Goal: Use online tool/utility: Utilize a website feature to perform a specific function

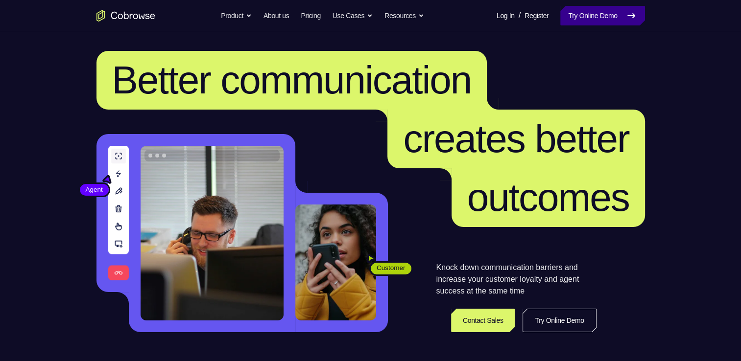
click at [580, 8] on link "Try Online Demo" at bounding box center [602, 16] width 84 height 20
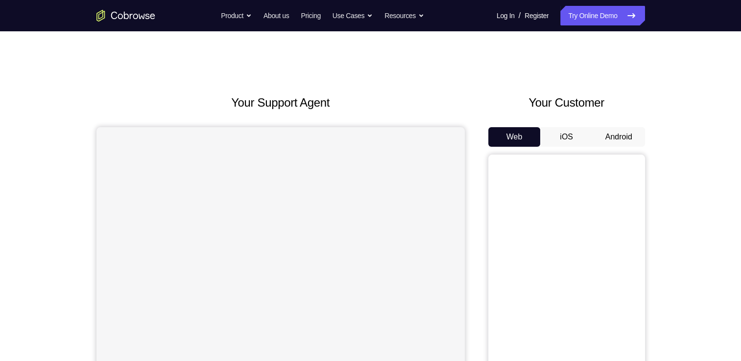
click at [620, 140] on button "Android" at bounding box center [619, 137] width 52 height 20
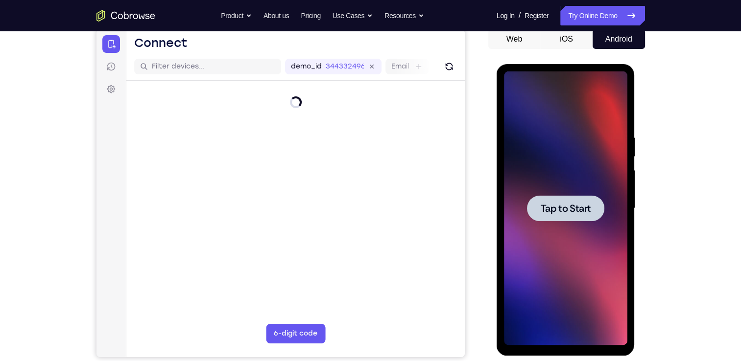
click at [552, 197] on div at bounding box center [565, 208] width 77 height 26
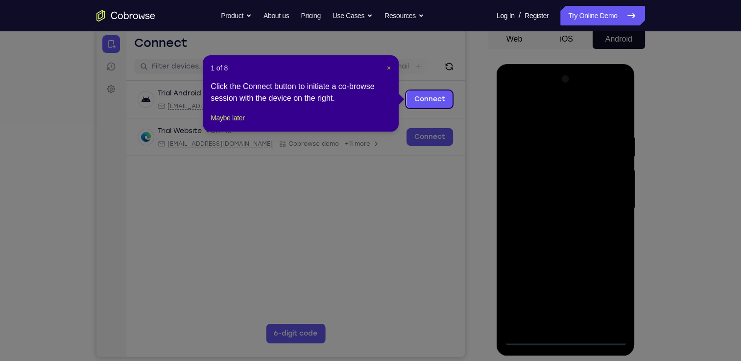
click at [387, 64] on span "×" at bounding box center [389, 68] width 4 height 8
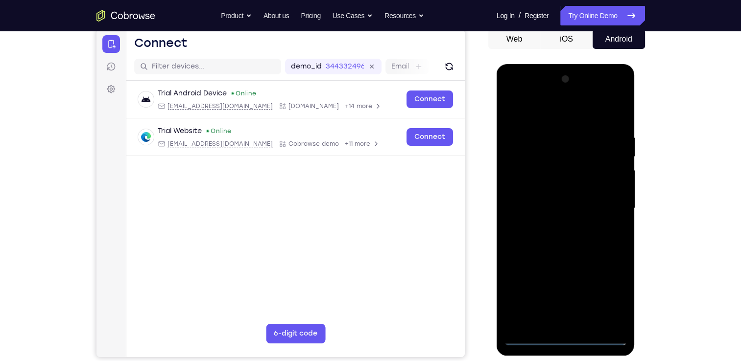
click at [564, 337] on div at bounding box center [565, 209] width 123 height 274
click at [612, 299] on div at bounding box center [565, 209] width 123 height 274
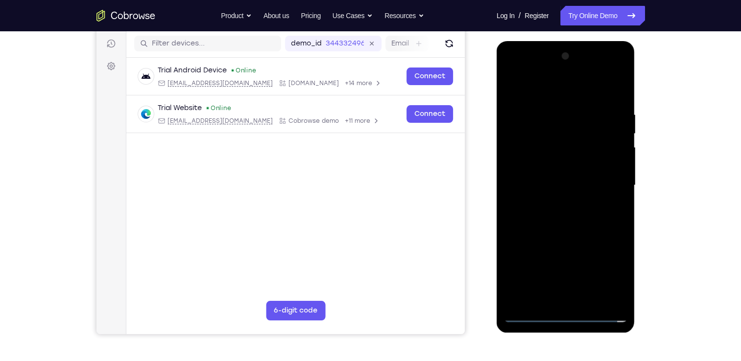
scroll to position [121, 0]
click at [563, 91] on div at bounding box center [565, 185] width 123 height 274
click at [522, 156] on div at bounding box center [565, 185] width 123 height 274
click at [546, 185] on div at bounding box center [565, 185] width 123 height 274
click at [547, 175] on div at bounding box center [565, 185] width 123 height 274
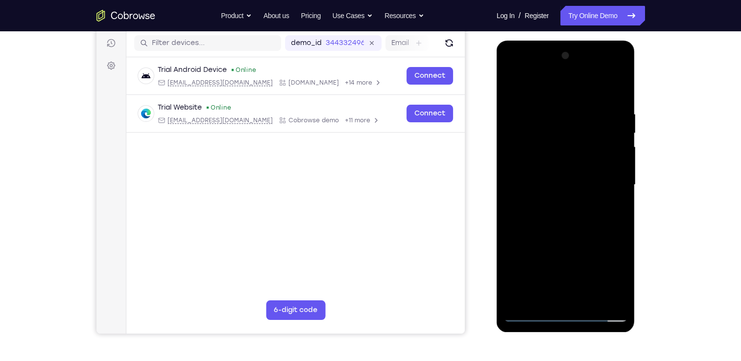
click at [546, 195] on div at bounding box center [565, 185] width 123 height 274
click at [564, 298] on div at bounding box center [565, 185] width 123 height 274
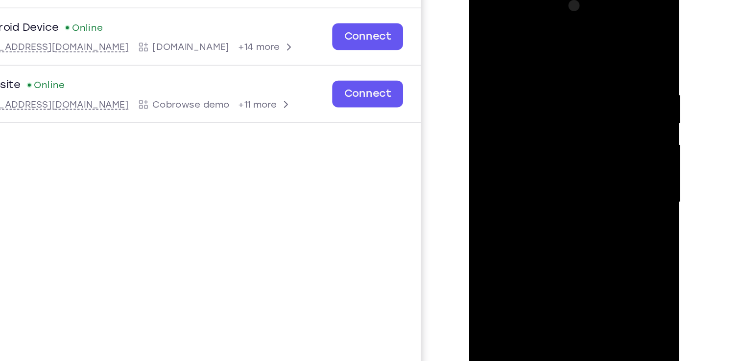
drag, startPoint x: 539, startPoint y: 152, endPoint x: 538, endPoint y: 85, distance: 67.1
click at [538, 85] on div at bounding box center [538, 128] width 123 height 274
drag, startPoint x: 544, startPoint y: 128, endPoint x: 529, endPoint y: 242, distance: 115.1
click at [529, 242] on div at bounding box center [538, 128] width 123 height 274
click at [577, 30] on div at bounding box center [538, 128] width 123 height 274
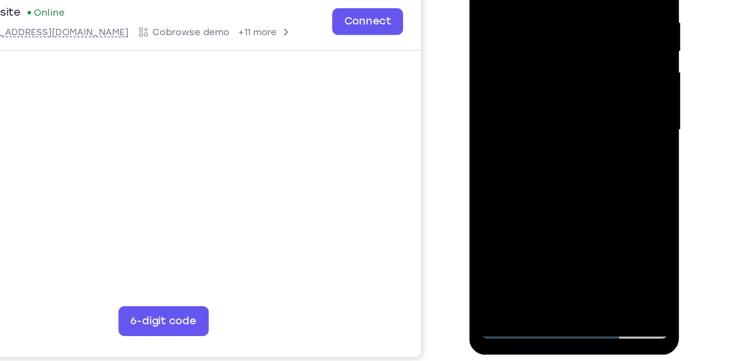
drag, startPoint x: 534, startPoint y: 118, endPoint x: 525, endPoint y: -22, distance: 139.4
click at [525, 0] on div at bounding box center [538, 55] width 123 height 274
drag, startPoint x: 534, startPoint y: 90, endPoint x: 526, endPoint y: 3, distance: 87.1
click at [526, 3] on div at bounding box center [538, 55] width 123 height 274
drag, startPoint x: 537, startPoint y: 87, endPoint x: 533, endPoint y: -18, distance: 104.4
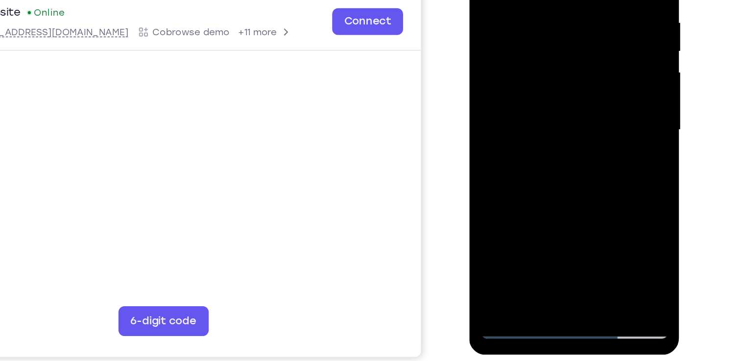
click at [533, 0] on div at bounding box center [538, 55] width 123 height 274
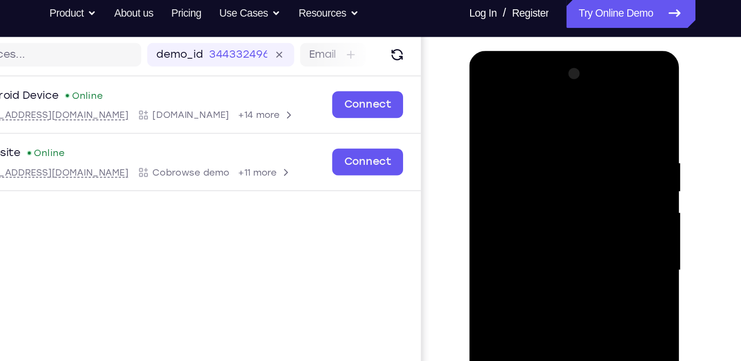
scroll to position [101, 0]
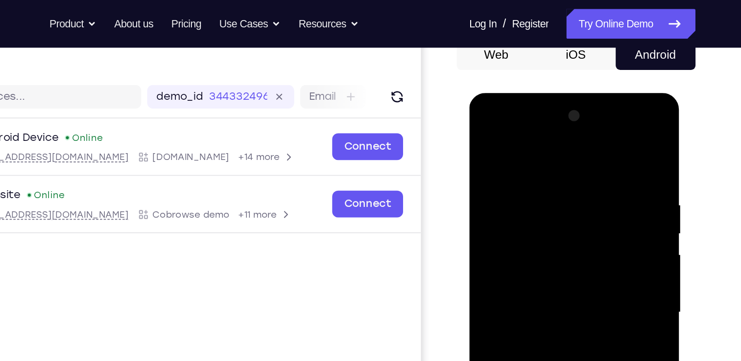
click at [522, 121] on div at bounding box center [538, 237] width 123 height 274
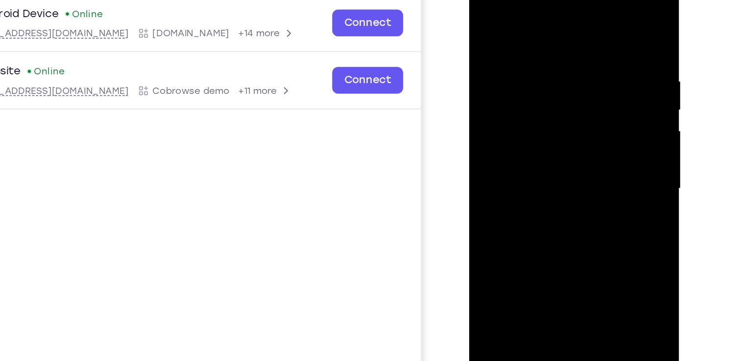
click at [525, 130] on div at bounding box center [538, 113] width 123 height 274
click at [529, 159] on div at bounding box center [538, 113] width 123 height 274
click at [521, 105] on div at bounding box center [538, 113] width 123 height 274
click at [525, 82] on div at bounding box center [538, 113] width 123 height 274
click at [528, 76] on div at bounding box center [538, 113] width 123 height 274
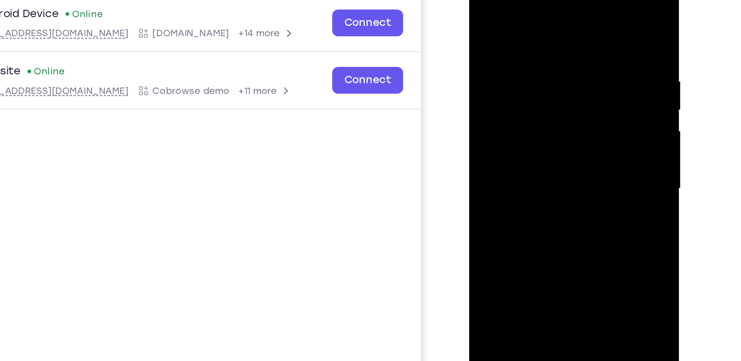
click at [528, 76] on div at bounding box center [538, 113] width 123 height 274
click at [536, 66] on div at bounding box center [538, 113] width 123 height 274
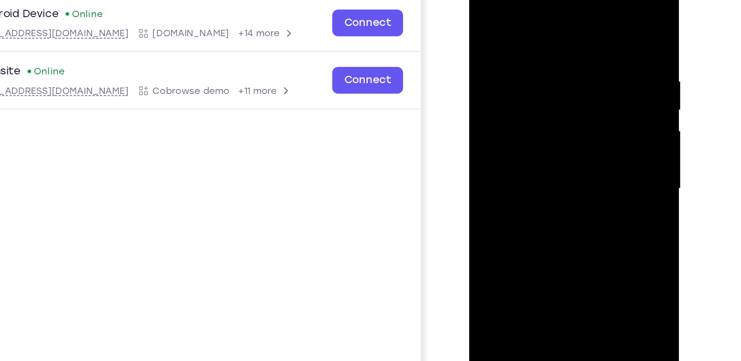
click at [536, 66] on div at bounding box center [538, 113] width 123 height 274
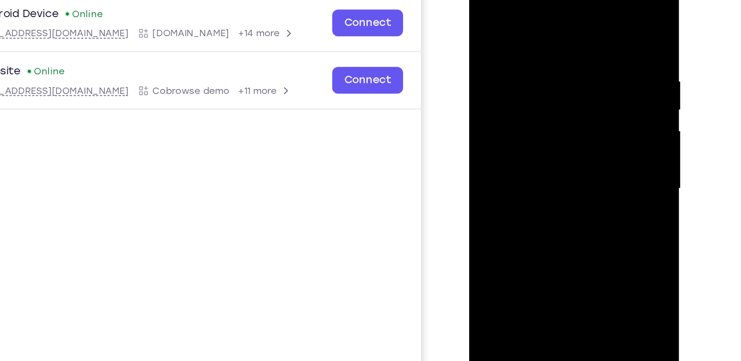
click at [536, 66] on div at bounding box center [538, 113] width 123 height 274
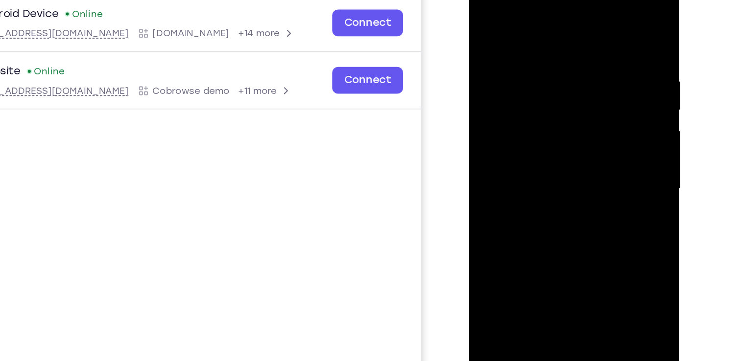
click at [536, 66] on div at bounding box center [538, 113] width 123 height 274
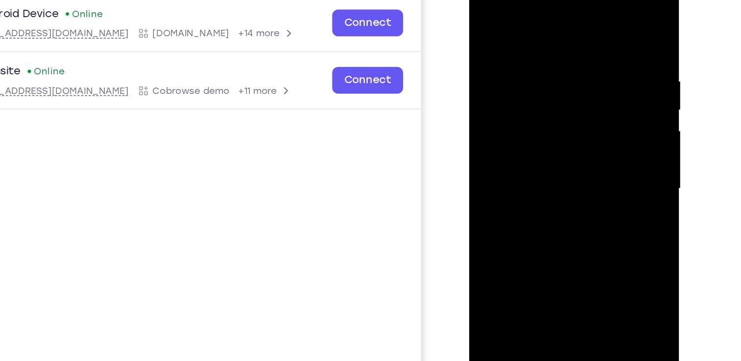
click at [536, 66] on div at bounding box center [538, 113] width 123 height 274
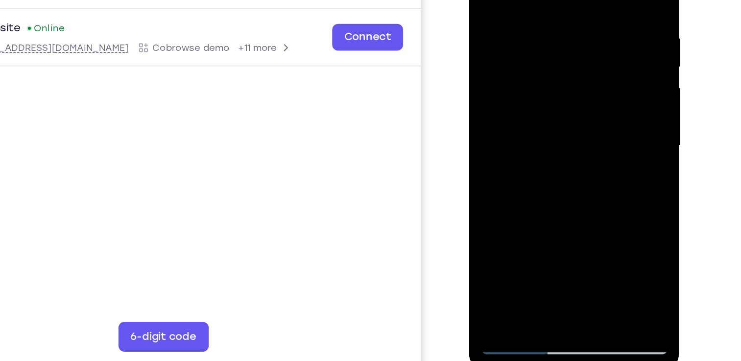
scroll to position [159, 0]
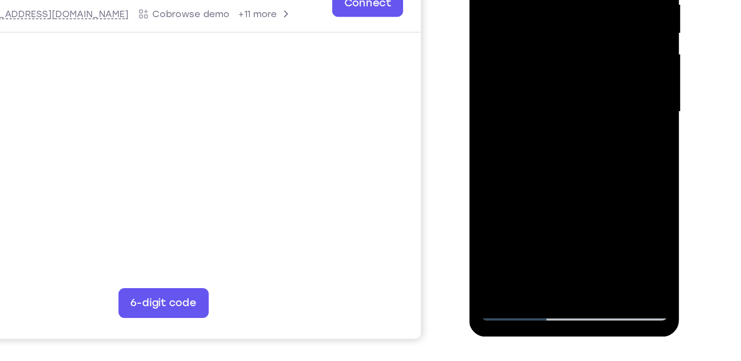
click at [532, 69] on div at bounding box center [538, 37] width 123 height 274
click at [558, 151] on div at bounding box center [538, 37] width 123 height 274
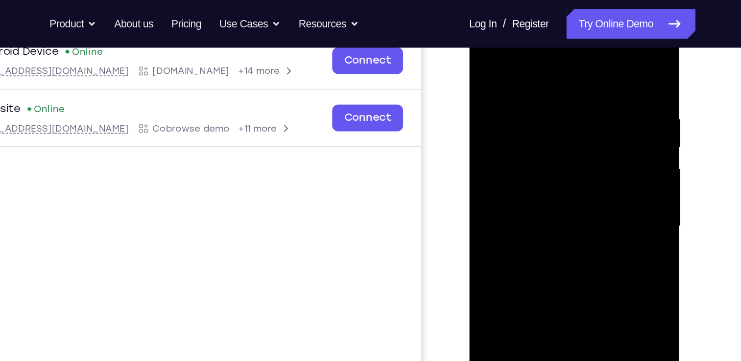
scroll to position [151, 0]
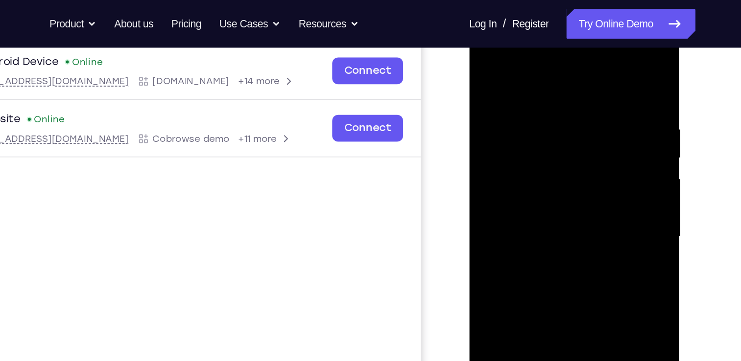
click at [538, 210] on div at bounding box center [538, 161] width 123 height 274
click at [548, 140] on div at bounding box center [538, 161] width 123 height 274
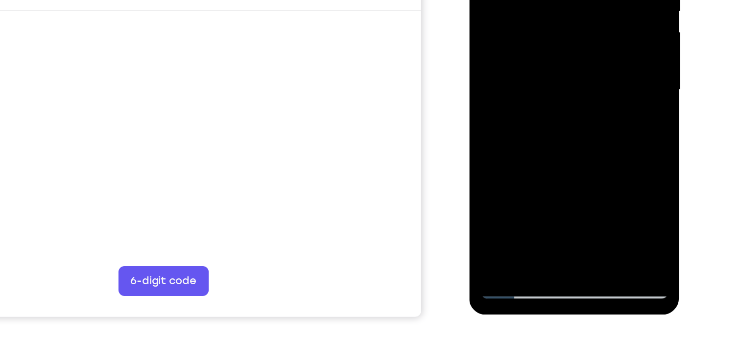
click at [536, 41] on div at bounding box center [538, 15] width 123 height 274
click at [509, 41] on div at bounding box center [538, 15] width 123 height 274
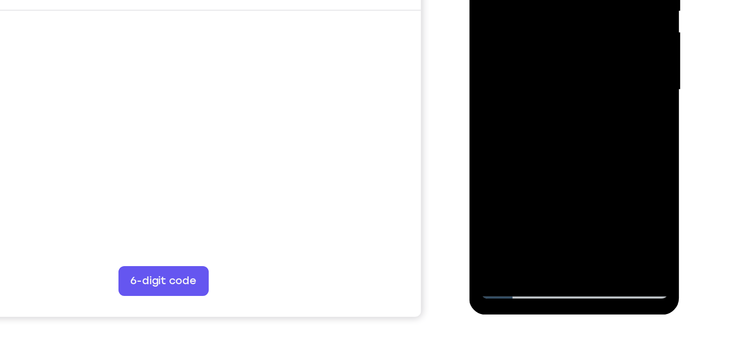
click at [509, 41] on div at bounding box center [538, 15] width 123 height 274
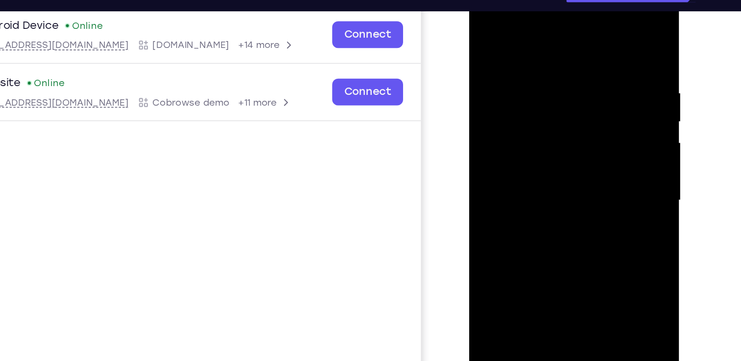
drag, startPoint x: 527, startPoint y: 66, endPoint x: 510, endPoint y: -19, distance: 86.4
click at [510, 0] on div at bounding box center [538, 127] width 139 height 292
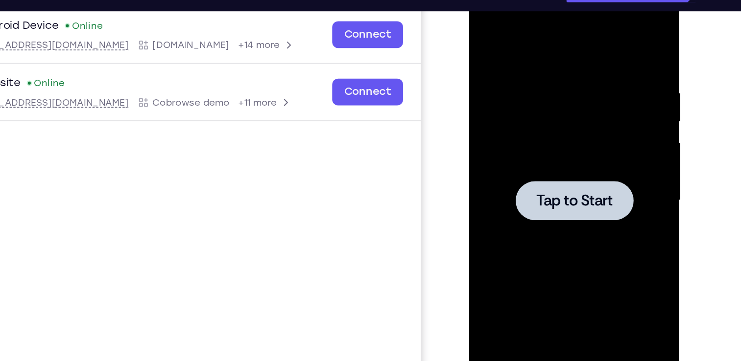
click at [538, 145] on div at bounding box center [538, 125] width 123 height 274
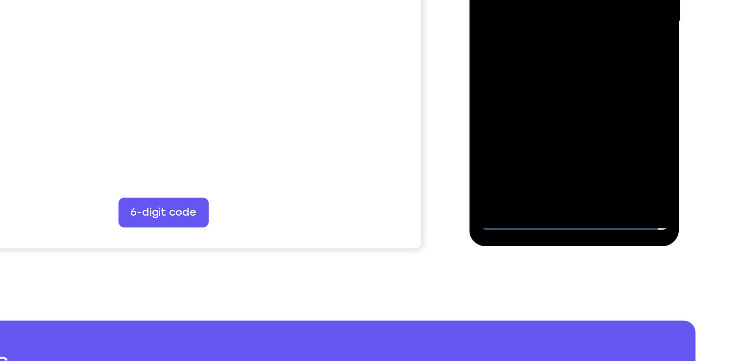
scroll to position [170, 0]
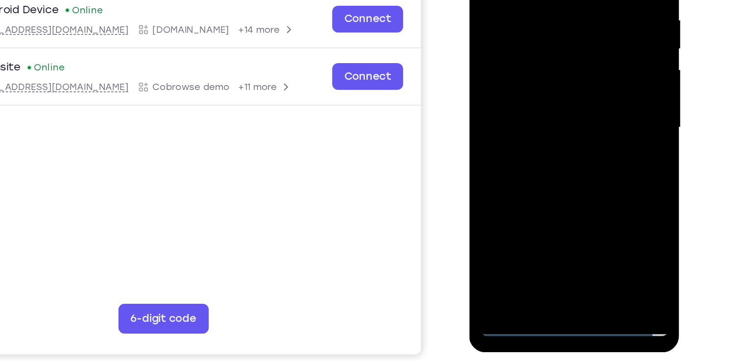
click at [537, 183] on div at bounding box center [538, 53] width 123 height 274
click at [580, 140] on div at bounding box center [538, 53] width 123 height 274
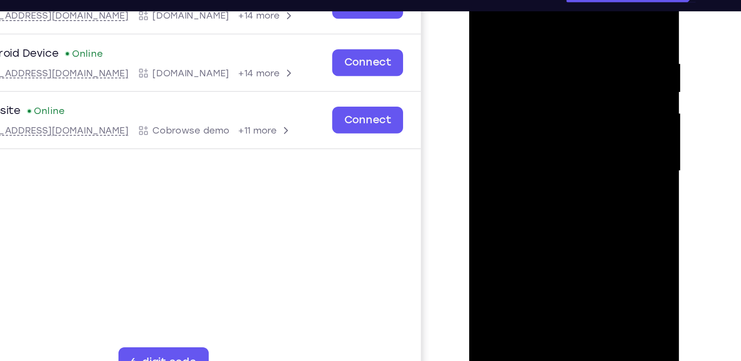
click at [522, 2] on div at bounding box center [538, 96] width 123 height 274
click at [577, 92] on div at bounding box center [538, 96] width 123 height 274
click at [531, 115] on div at bounding box center [538, 96] width 123 height 274
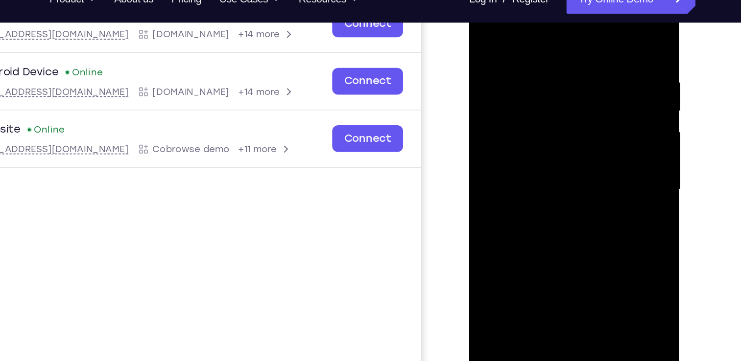
scroll to position [165, 0]
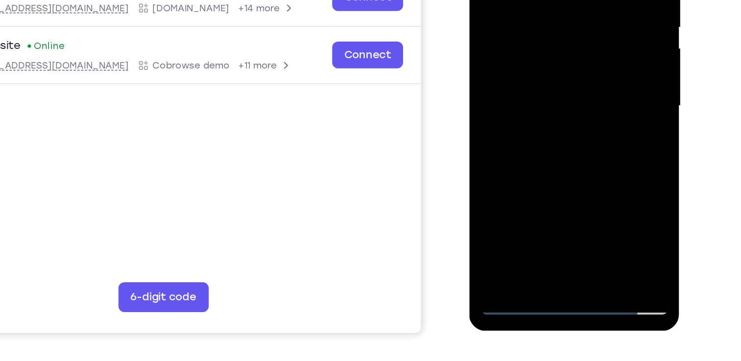
click at [538, 79] on div at bounding box center [538, 31] width 123 height 274
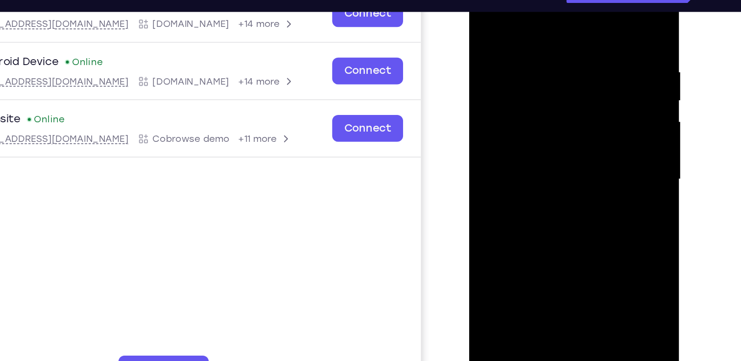
click at [538, 96] on div at bounding box center [538, 104] width 123 height 274
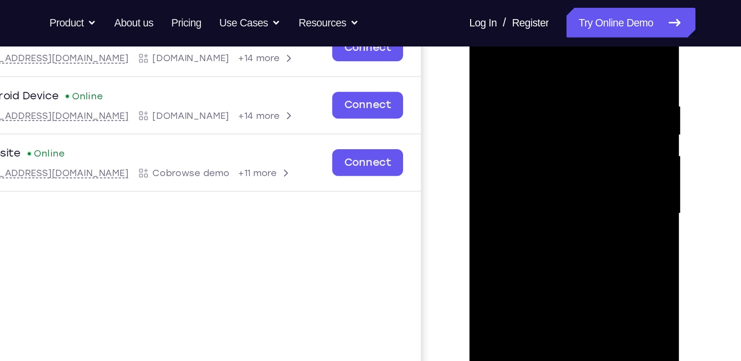
scroll to position [165, 0]
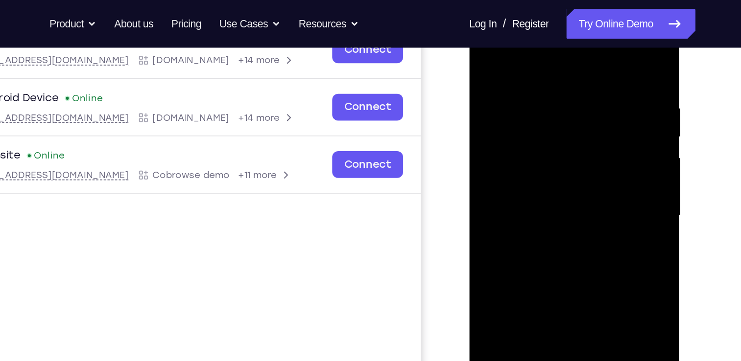
click at [527, 136] on div at bounding box center [538, 141] width 123 height 274
click at [506, 130] on div at bounding box center [538, 141] width 123 height 274
click at [510, 147] on div at bounding box center [538, 141] width 123 height 274
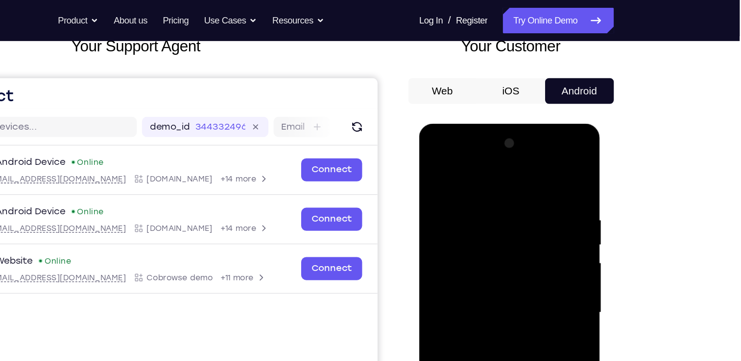
scroll to position [114, 0]
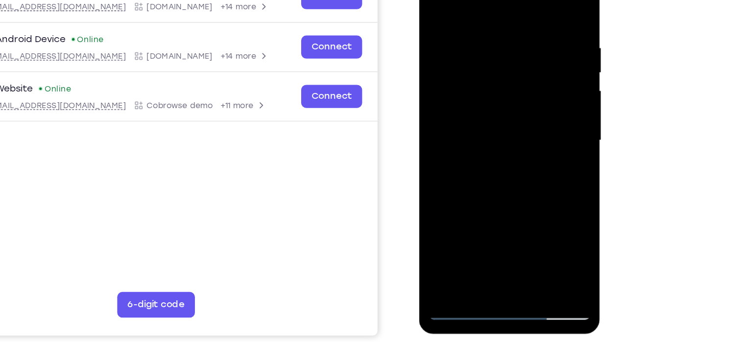
click at [483, 137] on div at bounding box center [488, 96] width 123 height 274
click at [485, 211] on div at bounding box center [488, 96] width 123 height 274
click at [490, 70] on div at bounding box center [488, 96] width 123 height 274
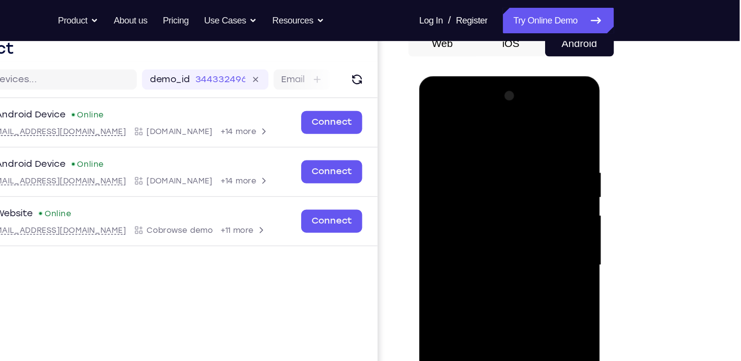
scroll to position [104, 0]
click at [479, 105] on div at bounding box center [488, 220] width 123 height 274
click at [440, 146] on div at bounding box center [488, 220] width 123 height 274
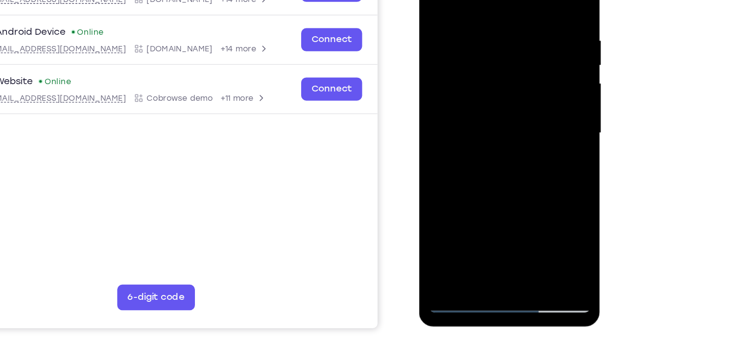
click at [478, 109] on div at bounding box center [488, 89] width 123 height 274
click at [485, 134] on div at bounding box center [488, 89] width 123 height 274
click at [480, 84] on div at bounding box center [488, 89] width 123 height 274
click at [486, 60] on div at bounding box center [488, 89] width 123 height 274
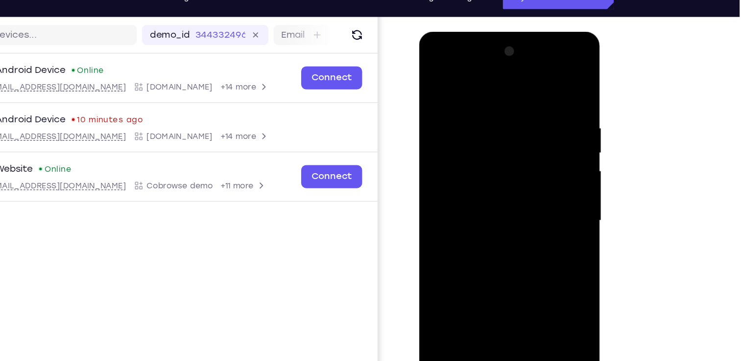
click at [490, 133] on div at bounding box center [488, 176] width 123 height 274
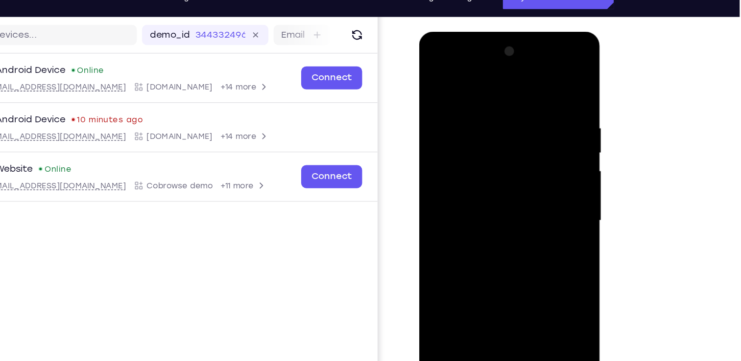
click at [490, 133] on div at bounding box center [488, 176] width 123 height 274
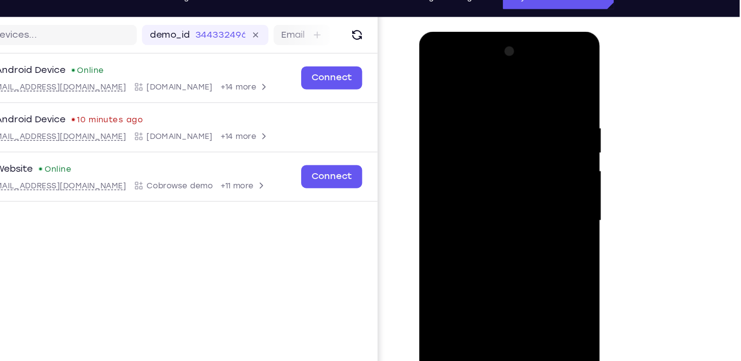
click at [490, 133] on div at bounding box center [488, 176] width 123 height 274
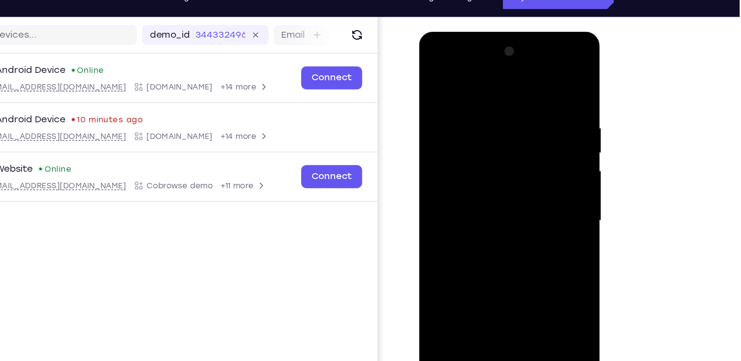
click at [490, 133] on div at bounding box center [488, 176] width 123 height 274
click at [491, 127] on div at bounding box center [488, 176] width 123 height 274
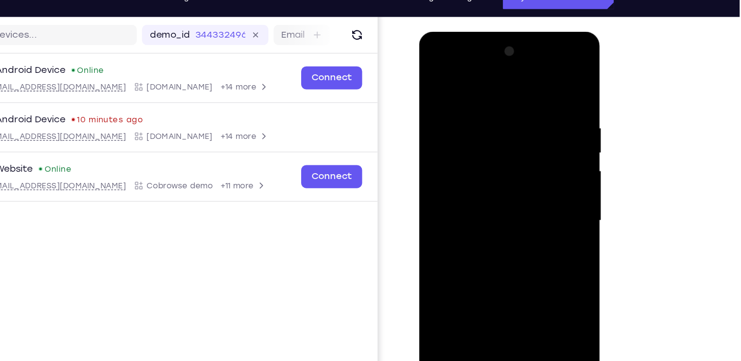
click at [491, 127] on div at bounding box center [488, 176] width 123 height 274
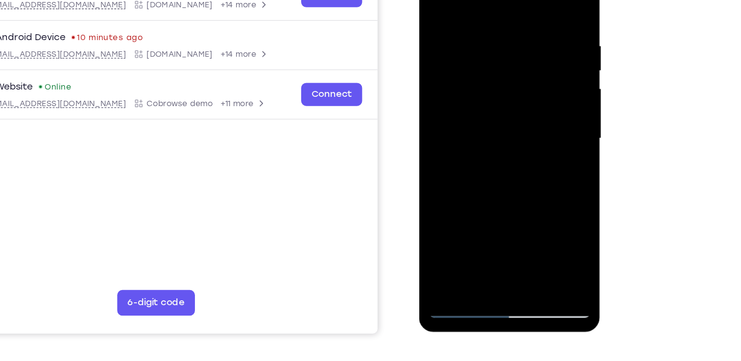
click at [491, 124] on div at bounding box center [488, 94] width 123 height 274
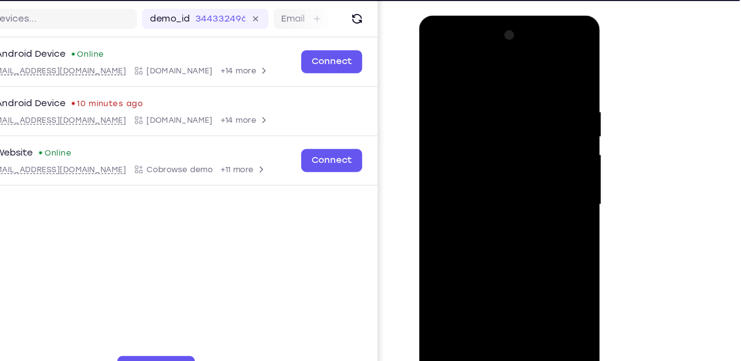
scroll to position [164, 0]
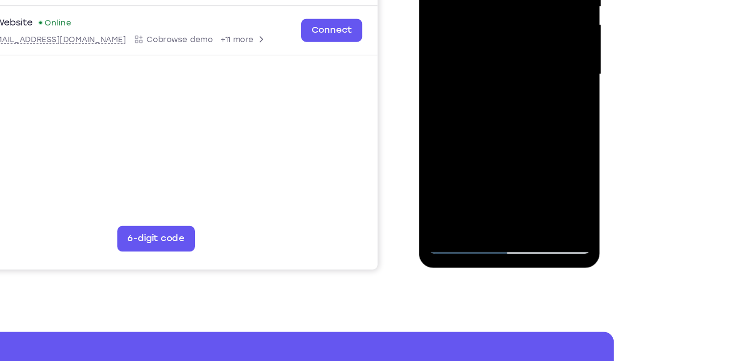
click at [512, 150] on div at bounding box center [488, 30] width 123 height 274
click at [492, 87] on div at bounding box center [488, 30] width 123 height 274
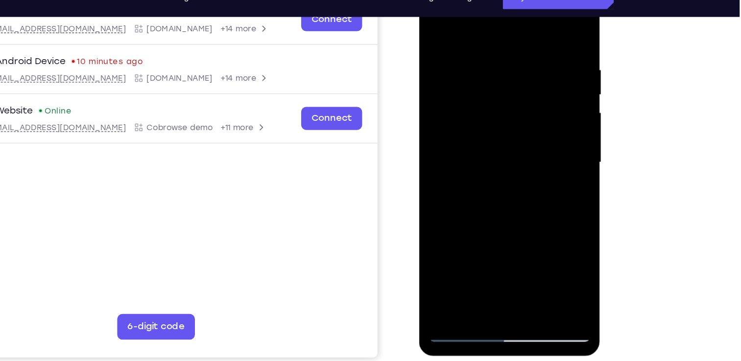
click at [493, 96] on div at bounding box center [488, 118] width 123 height 274
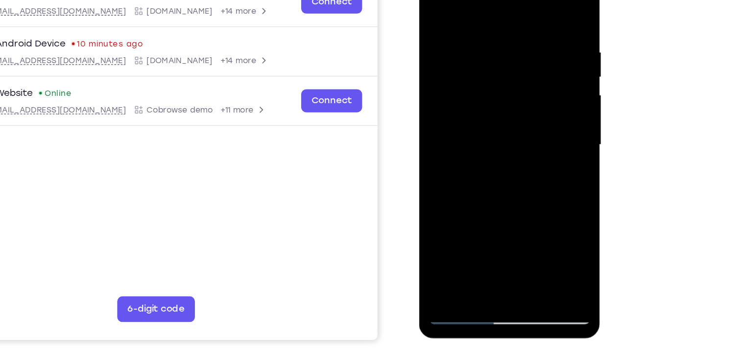
click at [474, 125] on div at bounding box center [488, 100] width 123 height 274
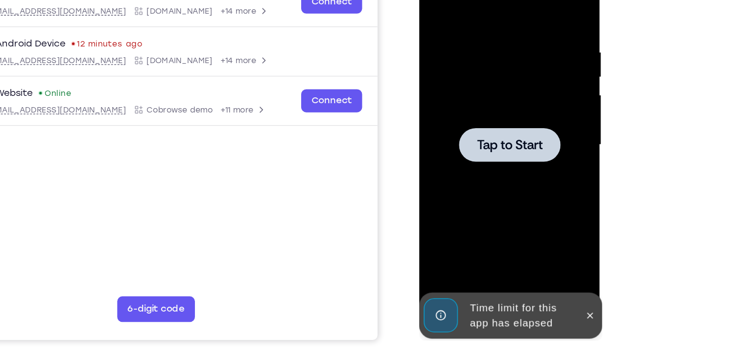
click at [474, 129] on div at bounding box center [488, 100] width 123 height 274
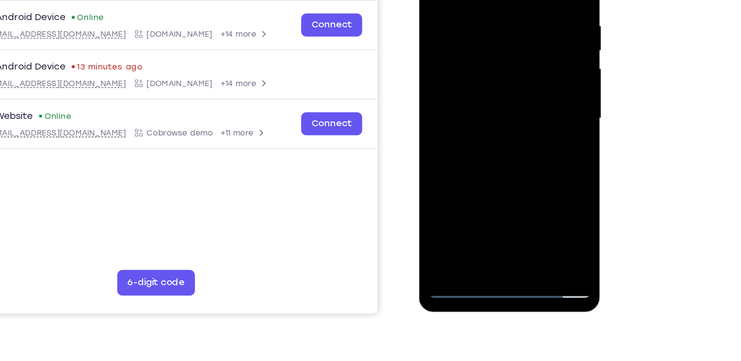
click at [489, 205] on div at bounding box center [488, 74] width 123 height 274
click at [532, 159] on div at bounding box center [488, 74] width 123 height 274
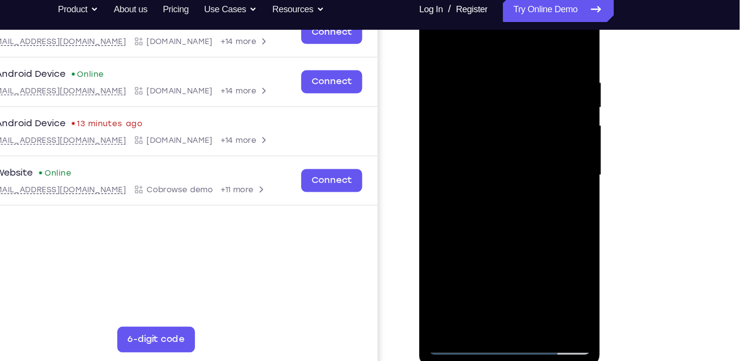
click at [473, 42] on div at bounding box center [488, 131] width 123 height 274
click at [529, 127] on div at bounding box center [488, 131] width 123 height 274
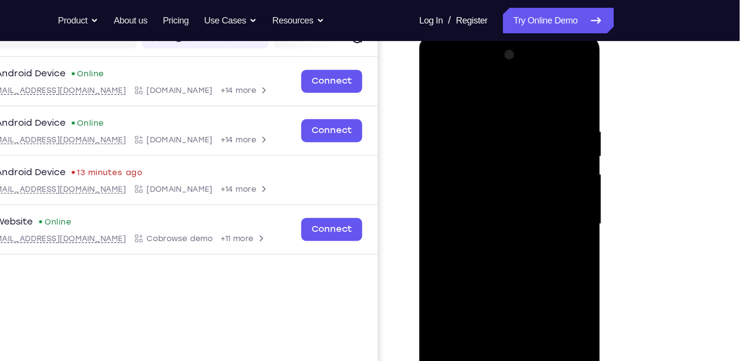
scroll to position [135, 0]
click at [478, 200] on div at bounding box center [488, 180] width 123 height 274
click at [487, 230] on div at bounding box center [488, 180] width 123 height 274
click at [488, 171] on div at bounding box center [488, 180] width 123 height 274
click at [469, 186] on div at bounding box center [488, 180] width 123 height 274
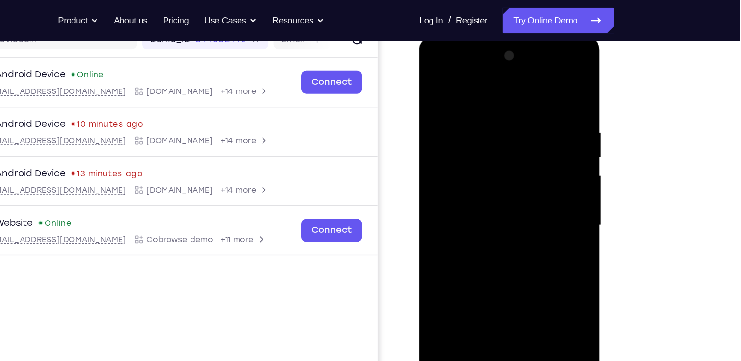
click at [461, 172] on div at bounding box center [488, 180] width 123 height 274
click at [466, 191] on div at bounding box center [488, 180] width 123 height 274
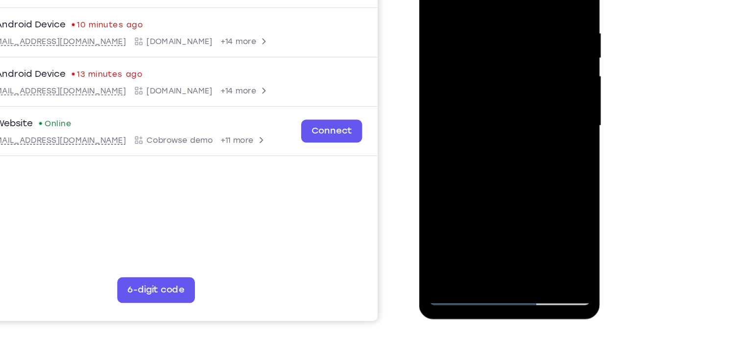
click at [500, 199] on div at bounding box center [488, 82] width 123 height 274
click at [489, 54] on div at bounding box center [488, 82] width 123 height 274
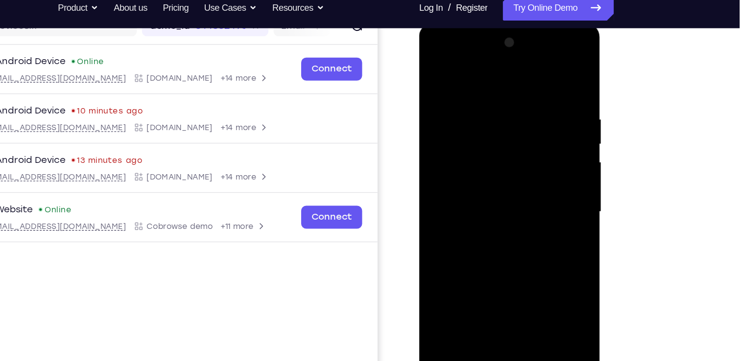
click at [480, 53] on div at bounding box center [488, 167] width 123 height 274
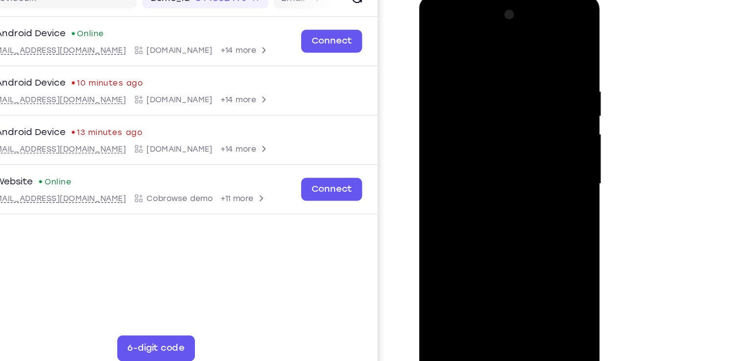
click at [476, 159] on div at bounding box center [488, 139] width 123 height 274
click at [478, 187] on div at bounding box center [488, 139] width 123 height 274
click at [489, 136] on div at bounding box center [488, 139] width 123 height 274
click at [490, 108] on div at bounding box center [488, 139] width 123 height 274
click at [500, 96] on div at bounding box center [488, 139] width 123 height 274
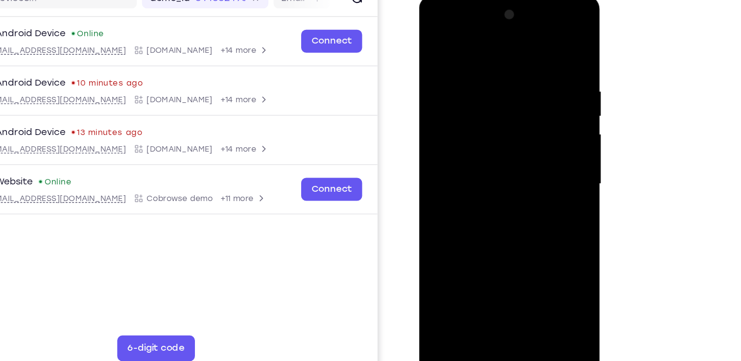
click at [500, 96] on div at bounding box center [488, 139] width 123 height 274
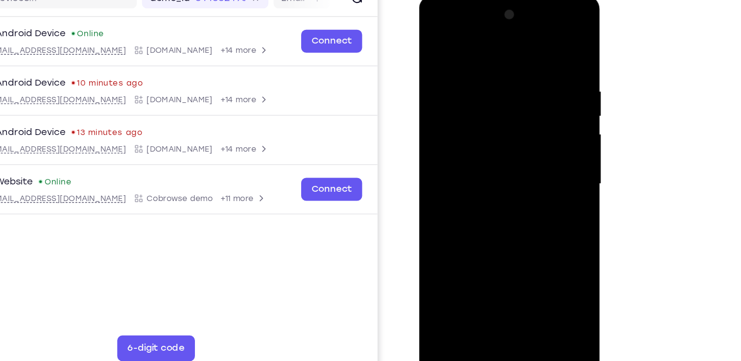
click at [500, 96] on div at bounding box center [488, 139] width 123 height 274
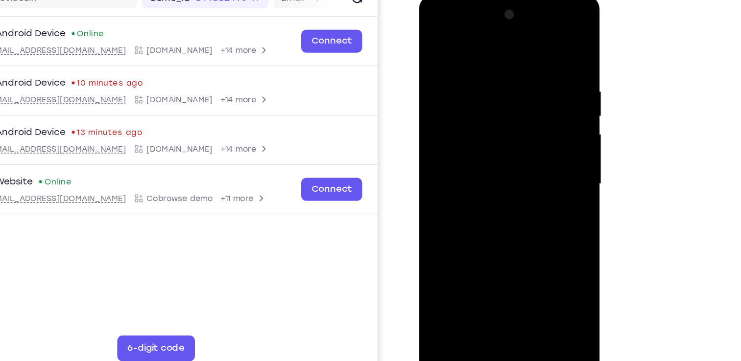
click at [500, 96] on div at bounding box center [488, 139] width 123 height 274
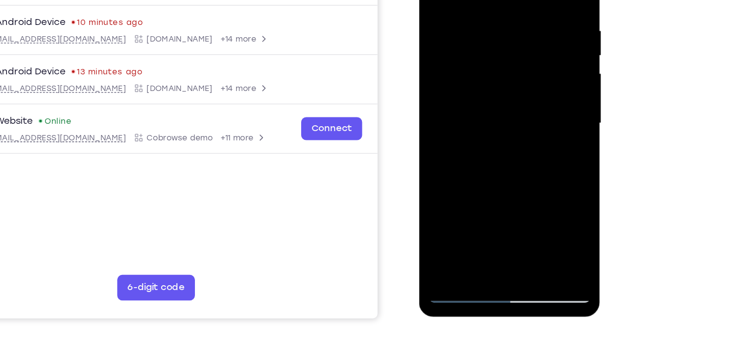
click at [489, 101] on div at bounding box center [488, 79] width 123 height 274
click at [514, 196] on div at bounding box center [488, 79] width 123 height 274
click at [495, 133] on div at bounding box center [488, 79] width 123 height 274
click at [490, 49] on div at bounding box center [488, 79] width 123 height 274
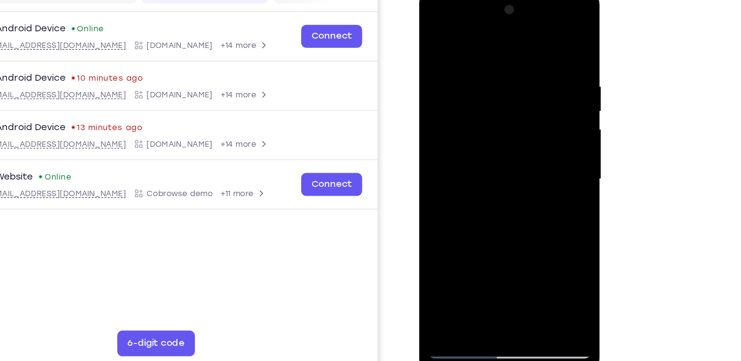
drag, startPoint x: 501, startPoint y: 88, endPoint x: 492, endPoint y: 66, distance: 23.9
click at [492, 66] on div at bounding box center [488, 135] width 123 height 274
click at [465, 161] on div at bounding box center [488, 135] width 123 height 274
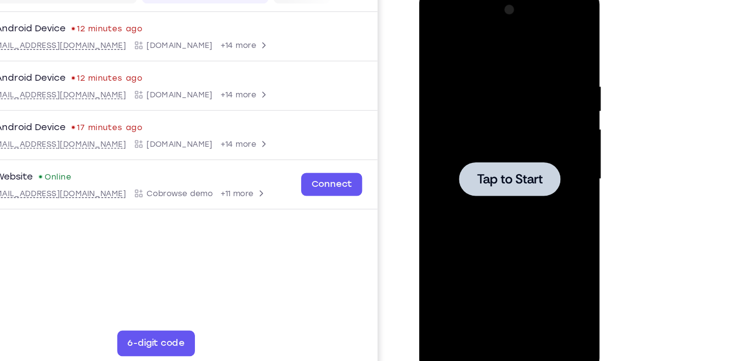
click at [468, 116] on div at bounding box center [488, 135] width 123 height 274
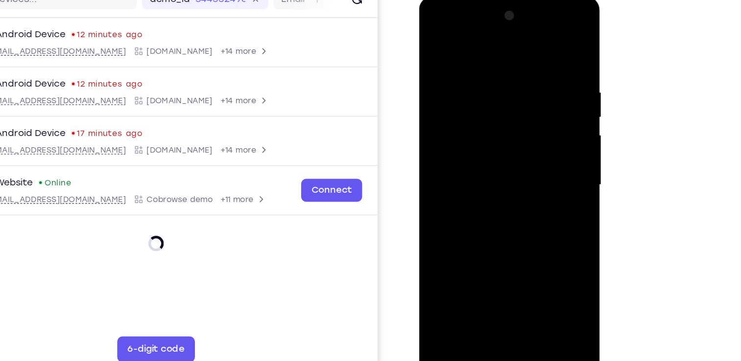
scroll to position [121, 0]
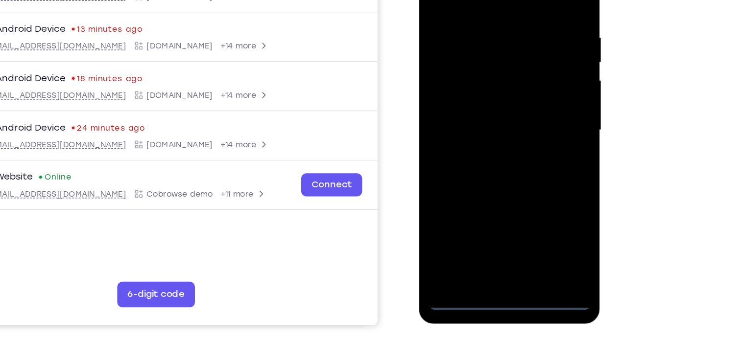
click at [491, 216] on div at bounding box center [488, 86] width 123 height 274
click at [531, 173] on div at bounding box center [488, 86] width 123 height 274
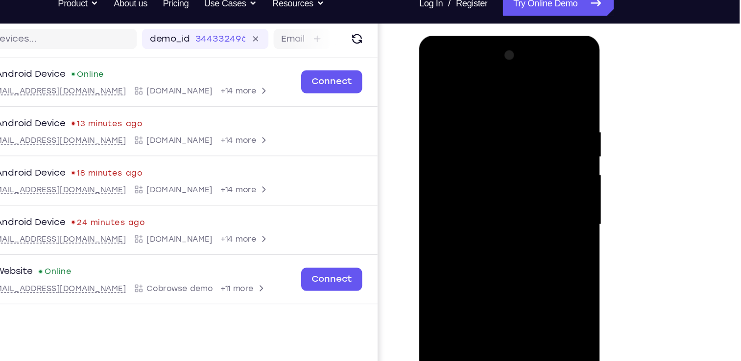
click at [473, 83] on div at bounding box center [488, 180] width 123 height 274
click at [529, 172] on div at bounding box center [488, 180] width 123 height 274
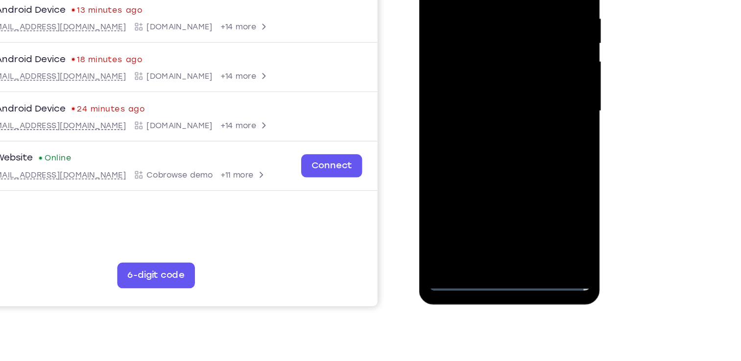
scroll to position [196, 0]
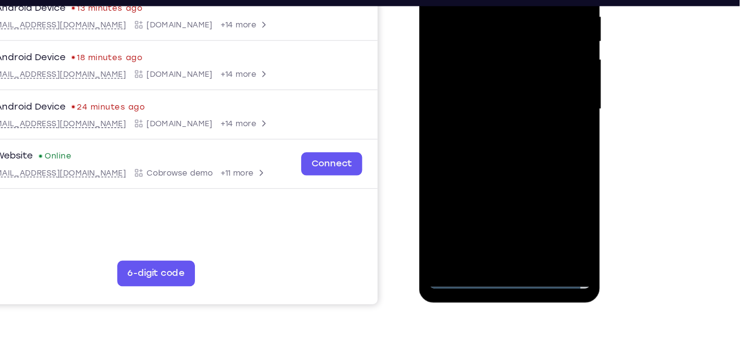
click at [490, 57] on div at bounding box center [488, 65] width 123 height 274
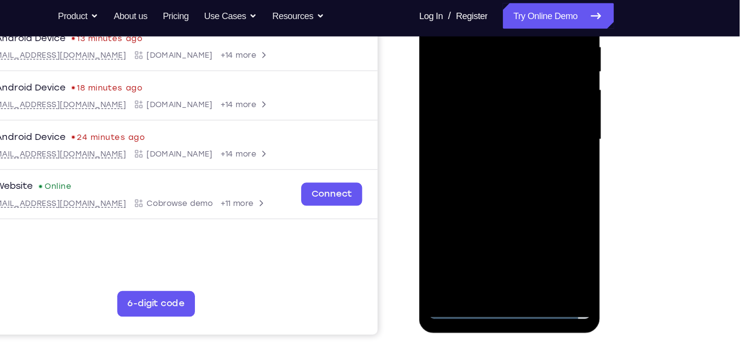
click at [483, 97] on div at bounding box center [488, 95] width 123 height 274
click at [475, 90] on div at bounding box center [488, 95] width 123 height 274
click at [475, 108] on div at bounding box center [488, 95] width 123 height 274
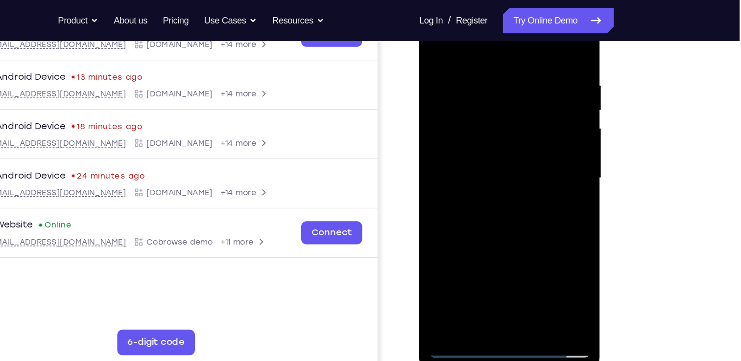
click at [489, 247] on div at bounding box center [488, 134] width 123 height 274
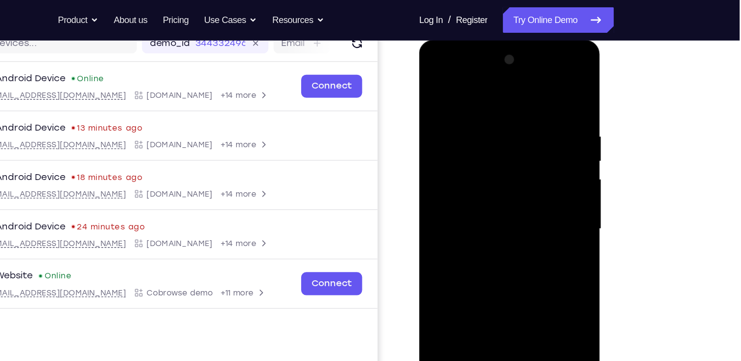
scroll to position [131, 0]
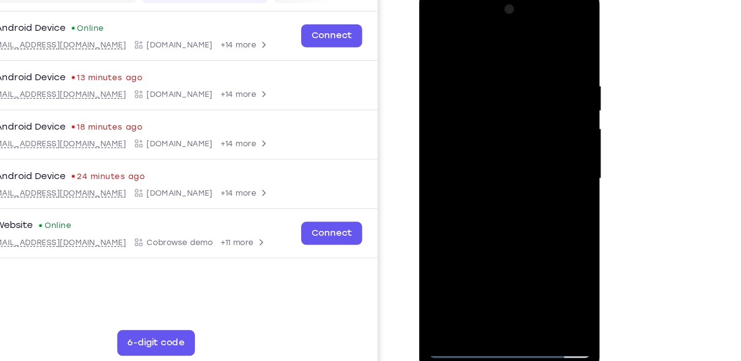
click at [485, 106] on div at bounding box center [488, 134] width 123 height 274
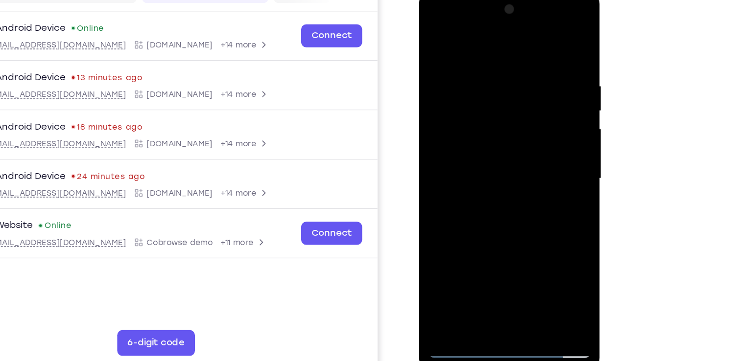
scroll to position [131, 0]
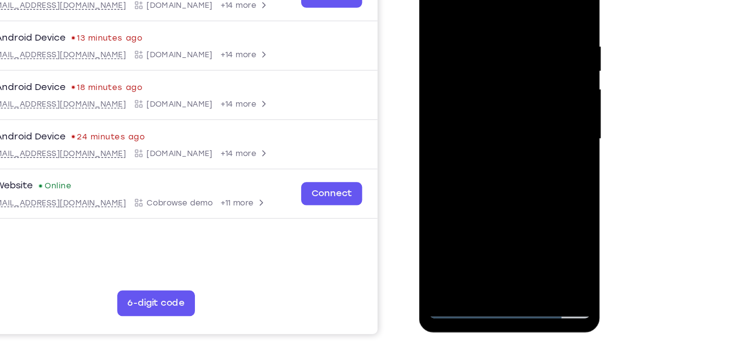
click at [494, 52] on div at bounding box center [488, 95] width 123 height 274
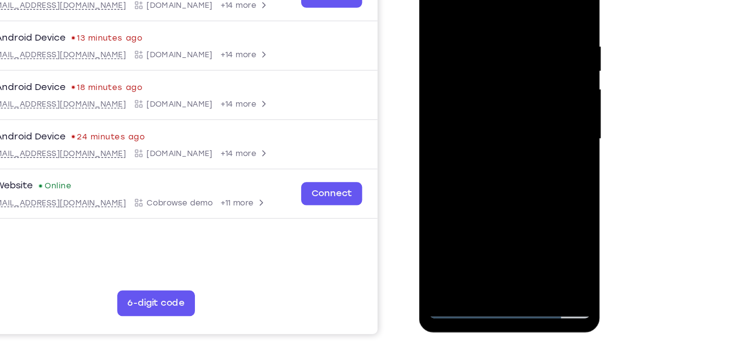
click at [494, 52] on div at bounding box center [488, 95] width 123 height 274
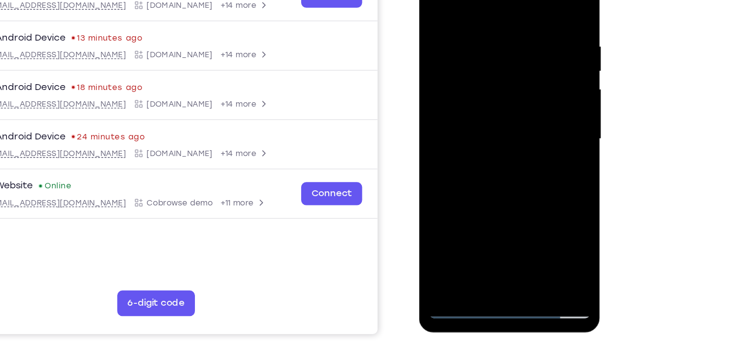
click at [494, 52] on div at bounding box center [488, 95] width 123 height 274
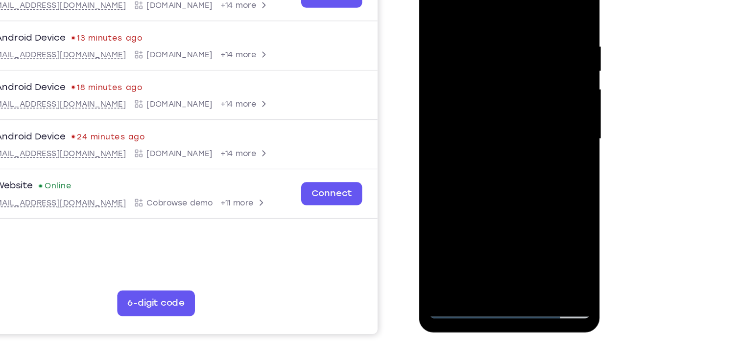
click at [494, 52] on div at bounding box center [488, 95] width 123 height 274
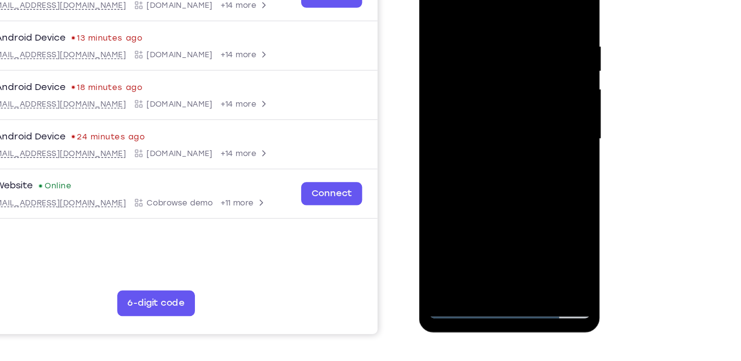
click at [494, 52] on div at bounding box center [488, 95] width 123 height 274
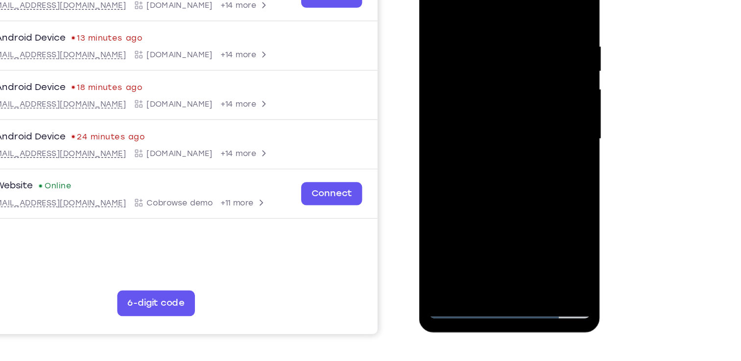
click at [494, 52] on div at bounding box center [488, 95] width 123 height 274
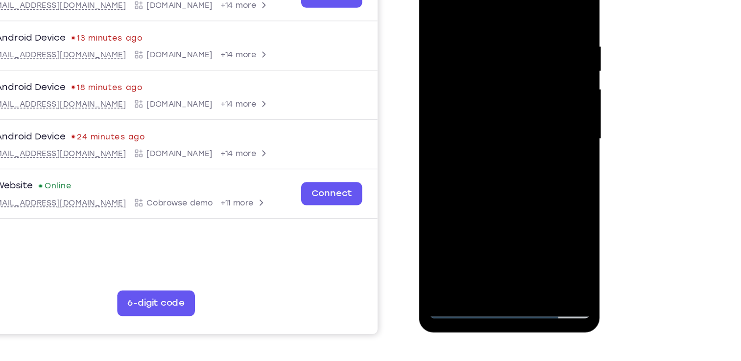
click at [494, 52] on div at bounding box center [488, 95] width 123 height 274
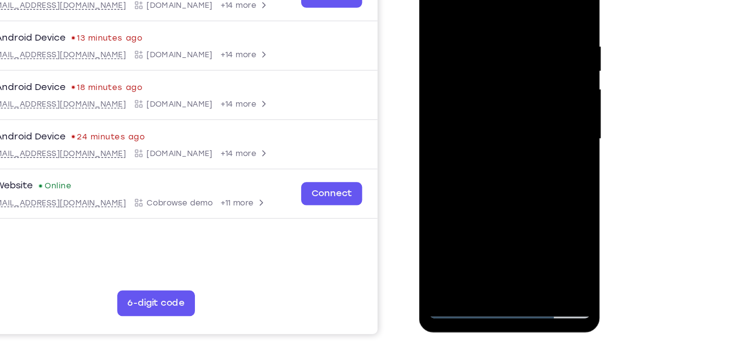
click at [497, 122] on div at bounding box center [488, 95] width 123 height 274
click at [518, 210] on div at bounding box center [488, 95] width 123 height 274
click at [497, 146] on div at bounding box center [488, 95] width 123 height 274
click at [483, 65] on div at bounding box center [488, 95] width 123 height 274
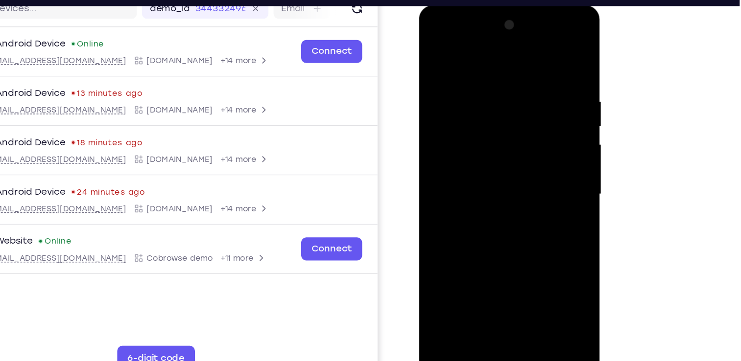
scroll to position [131, 0]
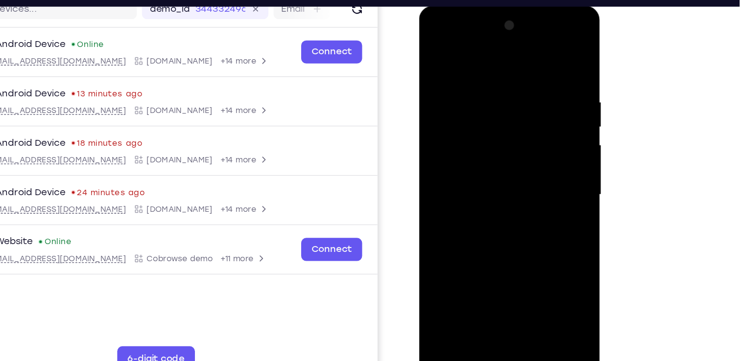
click at [433, 53] on div at bounding box center [488, 150] width 123 height 274
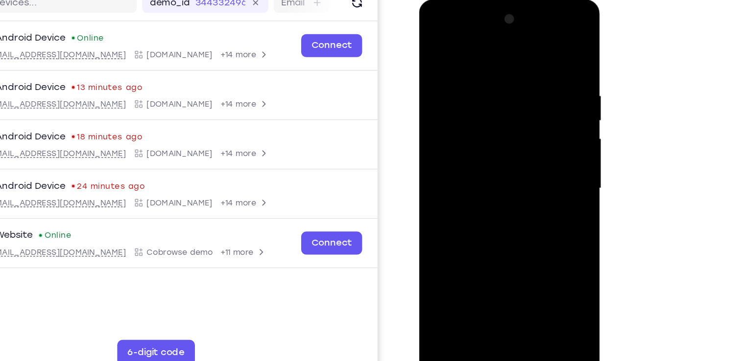
scroll to position [131, 0]
click at [496, 140] on div at bounding box center [488, 143] width 123 height 274
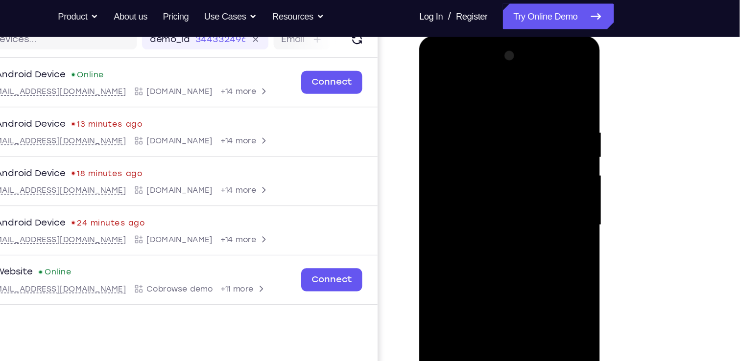
click at [541, 86] on div at bounding box center [488, 181] width 123 height 274
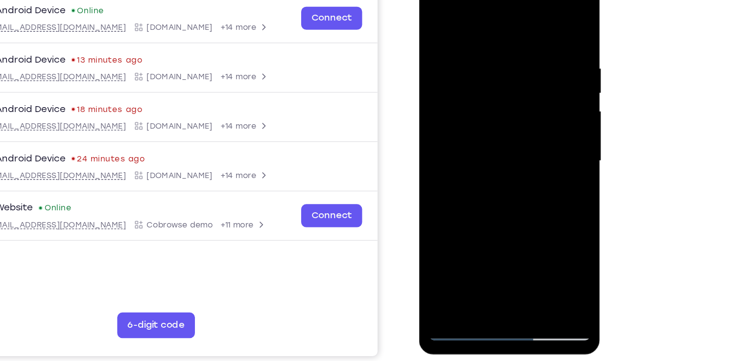
click at [450, 230] on div at bounding box center [488, 117] width 123 height 274
click at [496, 132] on div at bounding box center [488, 117] width 123 height 274
click at [464, 81] on div at bounding box center [488, 117] width 123 height 274
click at [436, 19] on div at bounding box center [488, 117] width 123 height 274
click at [466, 234] on div at bounding box center [488, 117] width 123 height 274
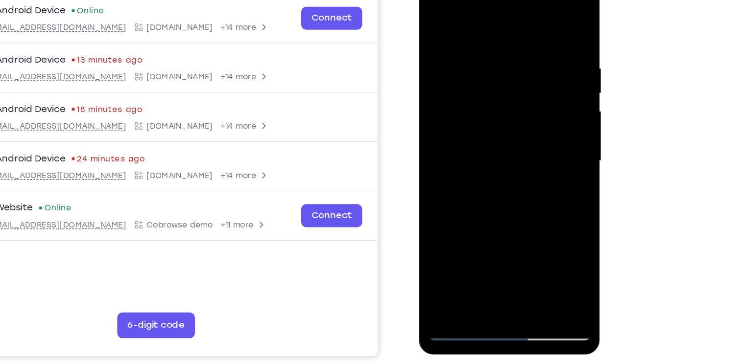
click at [463, 19] on div at bounding box center [488, 117] width 123 height 274
click at [541, 20] on div at bounding box center [488, 117] width 123 height 274
click at [509, 232] on div at bounding box center [488, 117] width 123 height 274
click at [483, 115] on div at bounding box center [488, 117] width 123 height 274
click at [473, 16] on div at bounding box center [488, 117] width 123 height 274
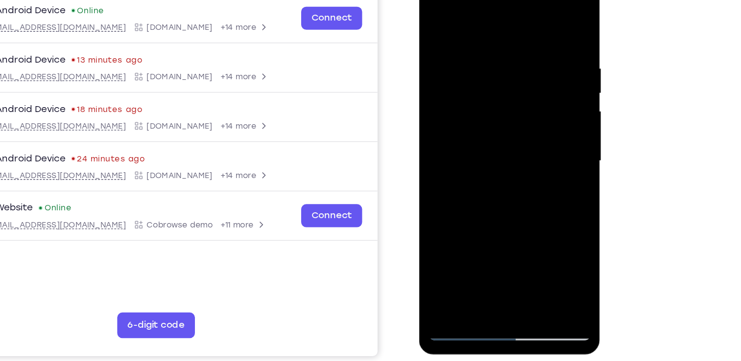
click at [443, 233] on div at bounding box center [488, 117] width 123 height 274
click at [511, 231] on div at bounding box center [488, 117] width 123 height 274
click at [504, 111] on div at bounding box center [488, 117] width 123 height 274
click at [540, 21] on div at bounding box center [488, 117] width 123 height 274
click at [449, 228] on div at bounding box center [488, 117] width 123 height 274
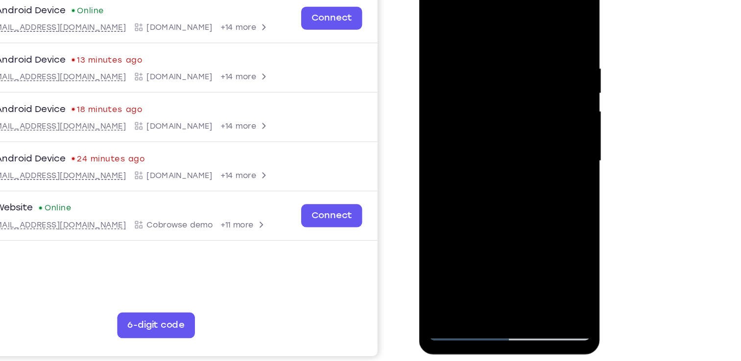
click at [497, 119] on div at bounding box center [488, 117] width 123 height 274
click at [437, 18] on div at bounding box center [488, 117] width 123 height 274
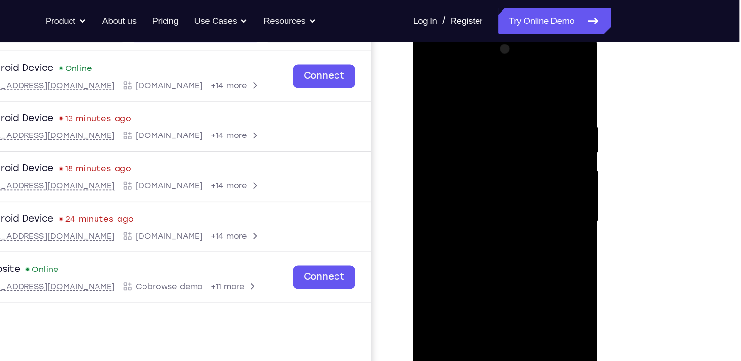
scroll to position [180, 0]
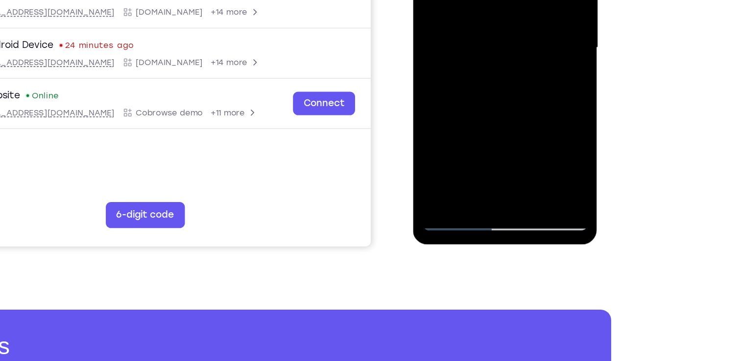
click at [459, 116] on div at bounding box center [481, 0] width 123 height 274
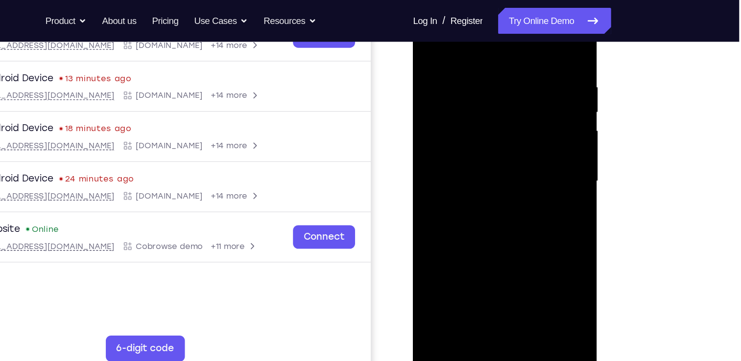
scroll to position [121, 0]
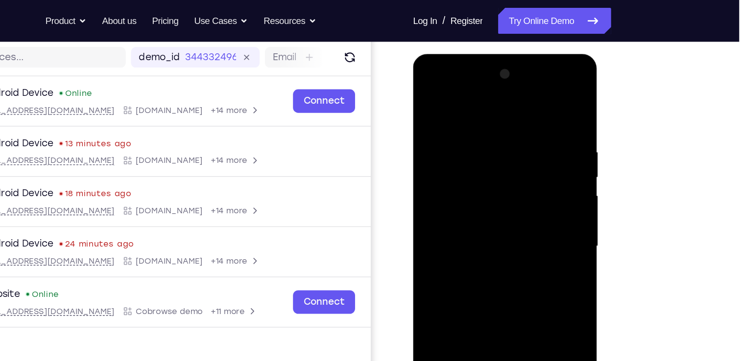
click at [472, 98] on div at bounding box center [481, 198] width 123 height 274
click at [531, 100] on div at bounding box center [481, 198] width 123 height 274
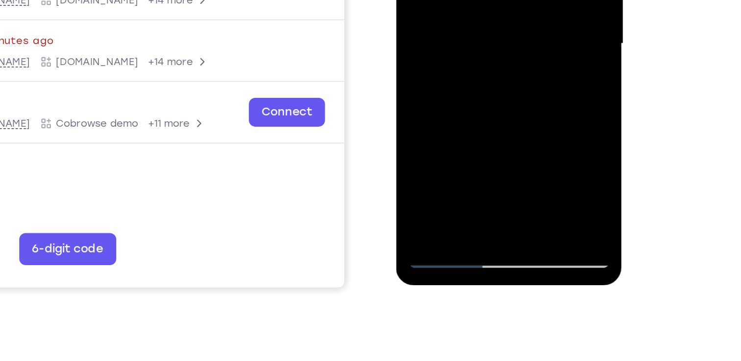
scroll to position [148, 0]
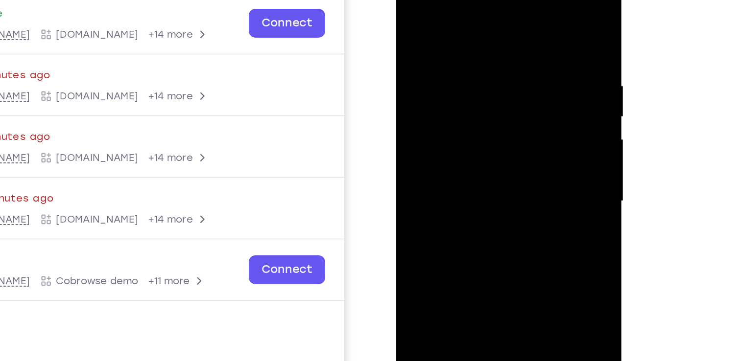
scroll to position [148, 0]
